Goal: Task Accomplishment & Management: Manage account settings

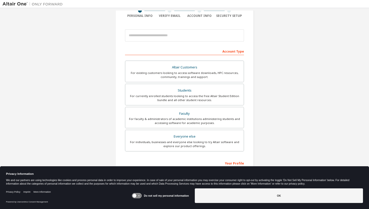
scroll to position [44, 0]
click at [218, 97] on div "For currently enrolled students looking to access the free Altair Student Editi…" at bounding box center [184, 98] width 113 height 8
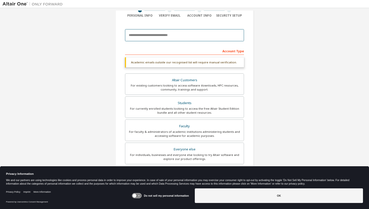
click at [177, 36] on input "email" at bounding box center [184, 35] width 119 height 12
type input "**********"
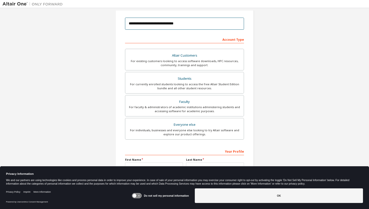
scroll to position [85, 0]
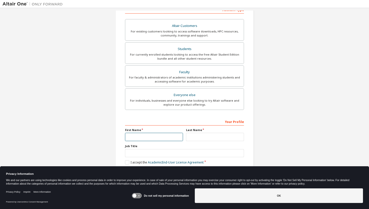
click at [144, 138] on input "text" at bounding box center [154, 137] width 58 height 8
type input "****"
click at [197, 136] on input "text" at bounding box center [215, 137] width 58 height 8
type input "**********"
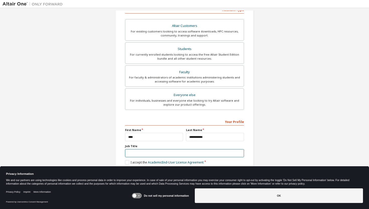
click at [132, 155] on input "text" at bounding box center [184, 153] width 119 height 8
click at [136, 195] on icon at bounding box center [135, 196] width 4 height 4
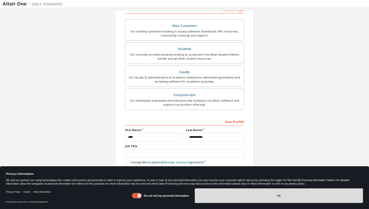
click at [240, 201] on button "OK" at bounding box center [279, 195] width 168 height 15
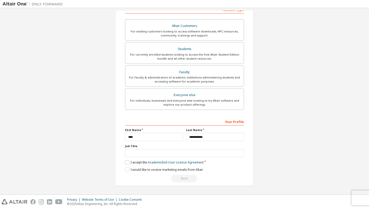
click at [126, 162] on label "I accept the Academic End-User License Agreement" at bounding box center [164, 162] width 79 height 4
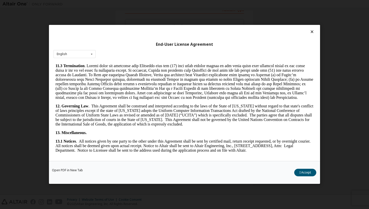
scroll to position [818, 0]
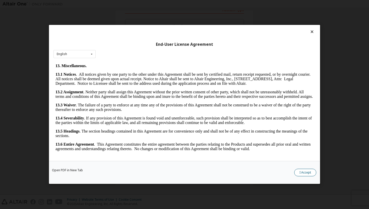
click at [300, 172] on button "I Accept" at bounding box center [305, 173] width 22 height 8
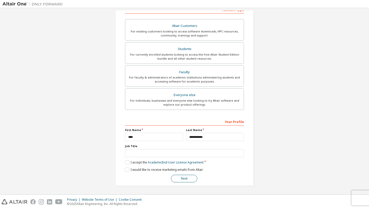
click at [189, 179] on button "Next" at bounding box center [184, 179] width 26 height 8
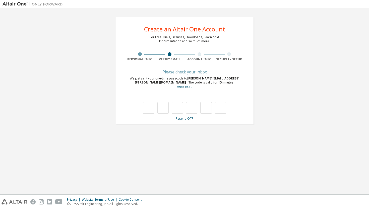
scroll to position [0, 0]
type input "*"
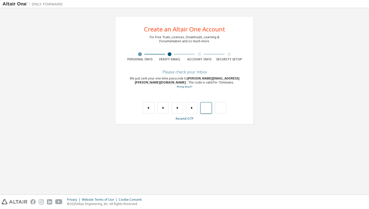
type input "*"
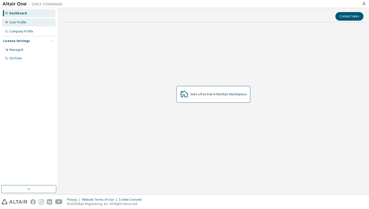
click at [20, 23] on div "User Profile" at bounding box center [17, 22] width 17 height 4
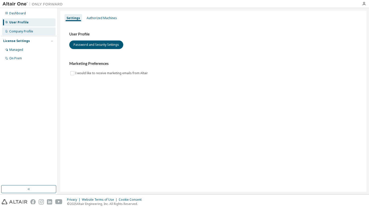
click at [27, 31] on div "Company Profile" at bounding box center [21, 31] width 24 height 4
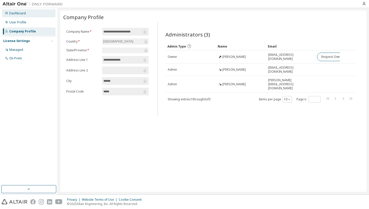
click at [30, 13] on div "Dashboard" at bounding box center [29, 13] width 54 height 8
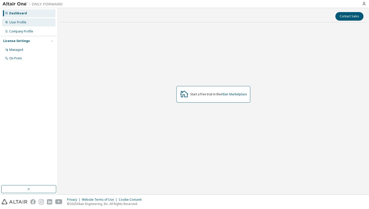
click at [22, 21] on div "User Profile" at bounding box center [17, 22] width 17 height 4
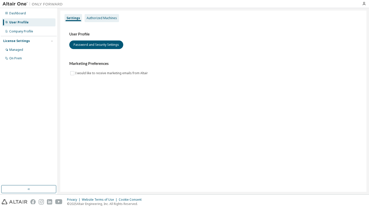
click at [97, 18] on div "Authorized Machines" at bounding box center [102, 18] width 30 height 4
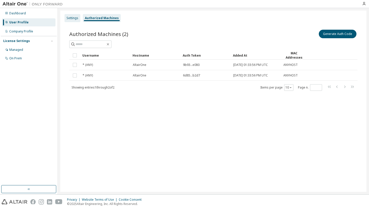
click at [73, 18] on div "Settings" at bounding box center [73, 18] width 12 height 4
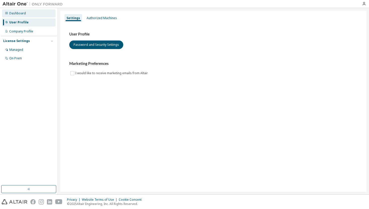
click at [24, 15] on div "Dashboard" at bounding box center [17, 13] width 17 height 4
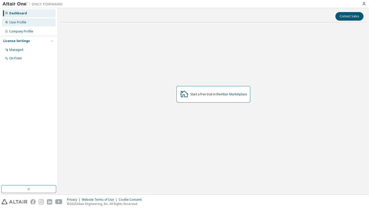
click at [27, 21] on div "User Profile" at bounding box center [29, 22] width 54 height 8
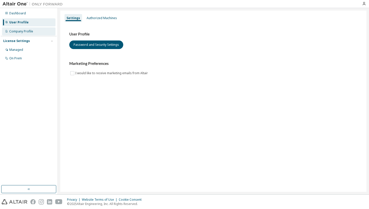
click at [19, 30] on div "Company Profile" at bounding box center [21, 31] width 24 height 4
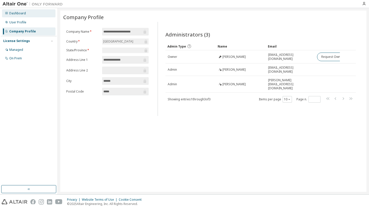
click at [19, 11] on div "Dashboard" at bounding box center [29, 13] width 54 height 8
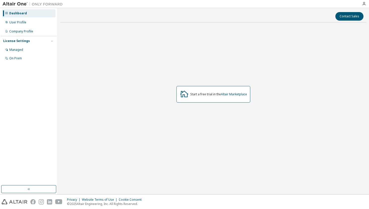
click at [14, 199] on img at bounding box center [15, 201] width 26 height 5
click at [29, 33] on div "Company Profile" at bounding box center [21, 31] width 24 height 4
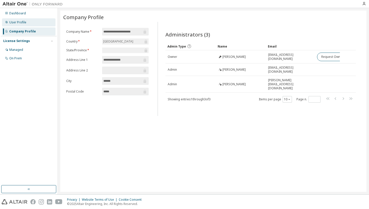
click at [25, 22] on div "User Profile" at bounding box center [17, 22] width 17 height 4
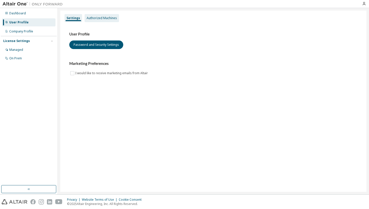
click at [99, 16] on div "Authorized Machines" at bounding box center [102, 18] width 30 height 4
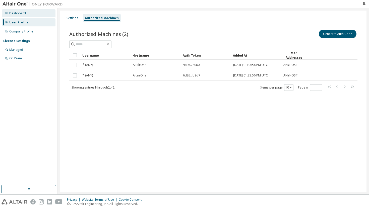
click at [27, 14] on div "Dashboard" at bounding box center [29, 13] width 54 height 8
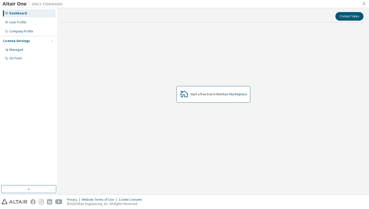
click at [363, 3] on icon "button" at bounding box center [364, 4] width 4 height 4
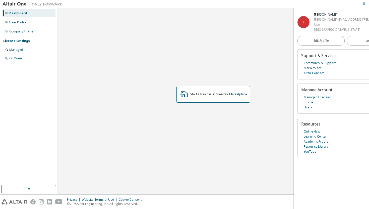
click at [304, 23] on span "L" at bounding box center [304, 22] width 2 height 4
click at [28, 23] on div "User Profile" at bounding box center [29, 22] width 54 height 8
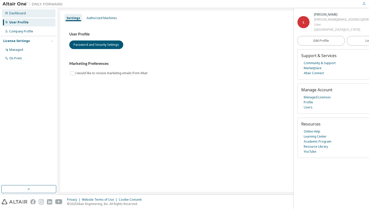
click at [20, 13] on div "Dashboard" at bounding box center [17, 13] width 17 height 4
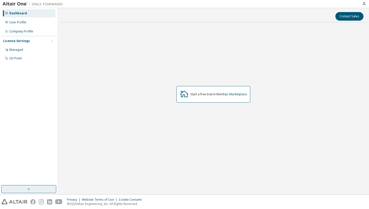
click at [35, 189] on button "button" at bounding box center [28, 189] width 55 height 8
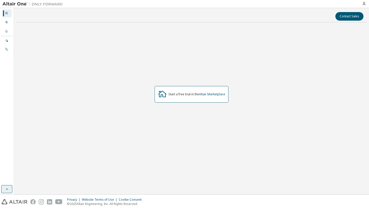
click at [7, 187] on icon "button" at bounding box center [7, 189] width 4 height 4
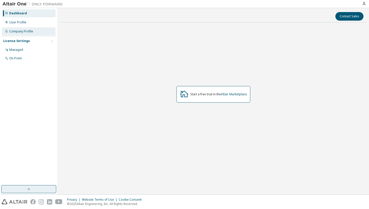
click at [32, 33] on div "Company Profile" at bounding box center [21, 31] width 24 height 4
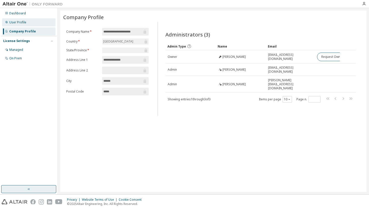
click at [25, 22] on div "User Profile" at bounding box center [17, 22] width 17 height 4
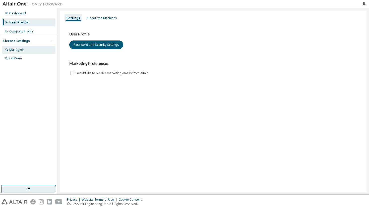
click at [28, 51] on div "Managed" at bounding box center [29, 50] width 54 height 8
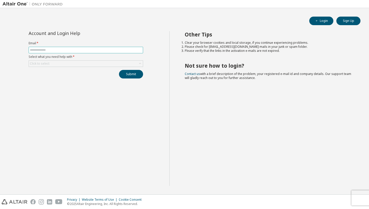
click at [54, 50] on input "text" at bounding box center [86, 50] width 112 height 4
type input "**********"
click at [54, 66] on div "Click to select" at bounding box center [86, 64] width 114 height 6
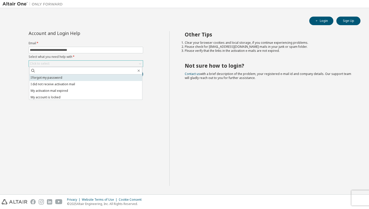
click at [60, 77] on li "I forgot my password" at bounding box center [85, 77] width 113 height 7
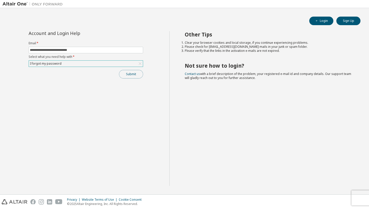
click at [133, 74] on button "Submit" at bounding box center [131, 74] width 24 height 9
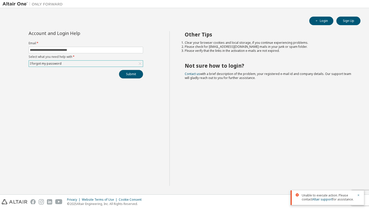
click at [133, 74] on button "Submit" at bounding box center [131, 74] width 24 height 9
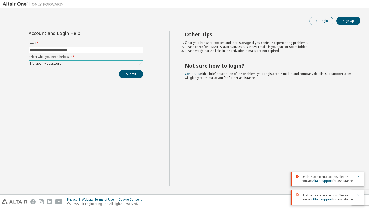
click at [322, 19] on button "Login" at bounding box center [321, 21] width 24 height 9
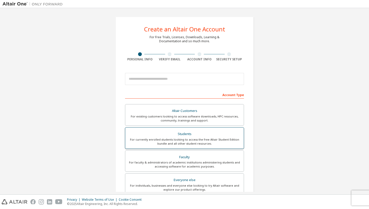
click at [199, 140] on div "For currently enrolled students looking to access the free Altair Student Editi…" at bounding box center [184, 141] width 113 height 8
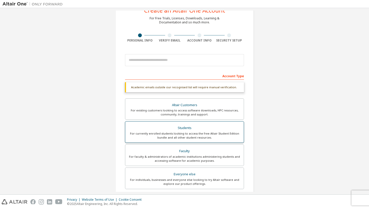
scroll to position [26, 0]
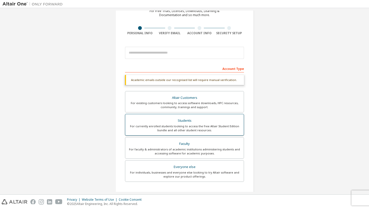
click at [193, 130] on div "For currently enrolled students looking to access the free Altair Student Editi…" at bounding box center [184, 128] width 113 height 8
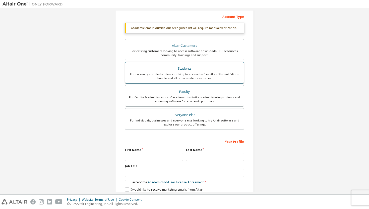
scroll to position [98, 0]
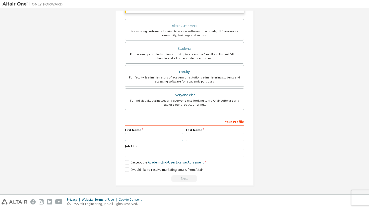
click at [143, 136] on input "text" at bounding box center [154, 137] width 58 height 8
type input "****"
click at [199, 137] on input "text" at bounding box center [215, 137] width 58 height 8
type input "**********"
click at [127, 162] on label "I accept the Academic End-User License Agreement" at bounding box center [164, 162] width 79 height 4
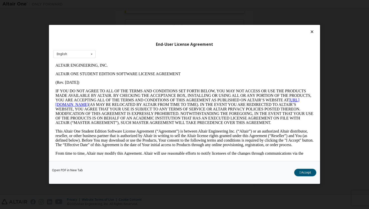
scroll to position [214, 0]
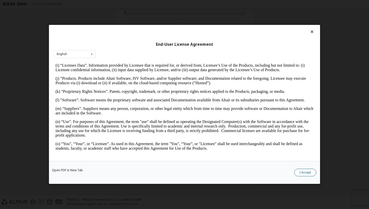
click at [309, 173] on button "I Accept" at bounding box center [305, 173] width 22 height 8
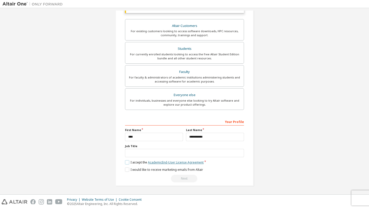
click at [198, 163] on link "Academic End-User License Agreement" at bounding box center [176, 162] width 56 height 4
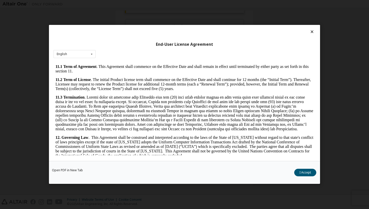
scroll to position [818, 0]
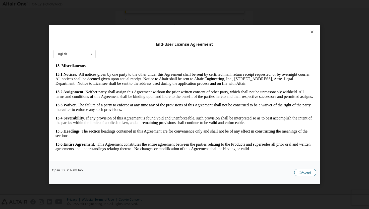
click at [308, 173] on button "I Accept" at bounding box center [305, 173] width 22 height 8
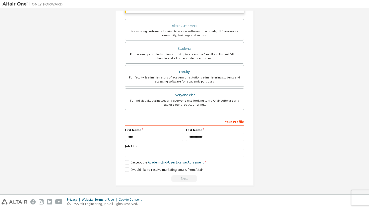
click at [183, 179] on div "Next" at bounding box center [184, 179] width 119 height 8
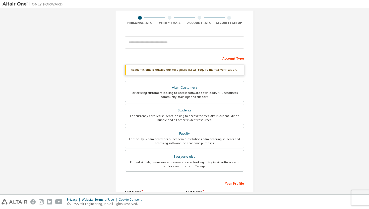
scroll to position [0, 0]
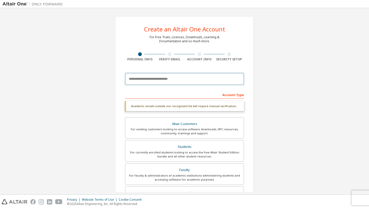
click at [175, 77] on input "email" at bounding box center [184, 79] width 119 height 12
type input "**********"
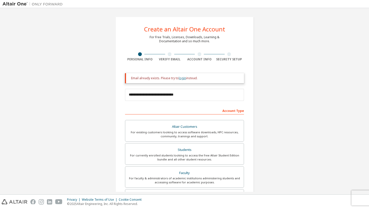
click at [180, 78] on link "login" at bounding box center [182, 78] width 7 height 4
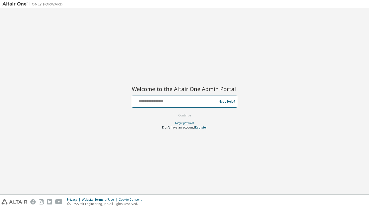
click at [165, 101] on input "text" at bounding box center [175, 100] width 82 height 7
type input "**********"
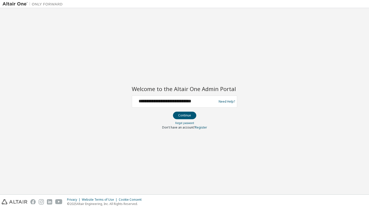
click at [186, 116] on button "Continue" at bounding box center [184, 116] width 23 height 8
